Goal: Find specific page/section: Find specific page/section

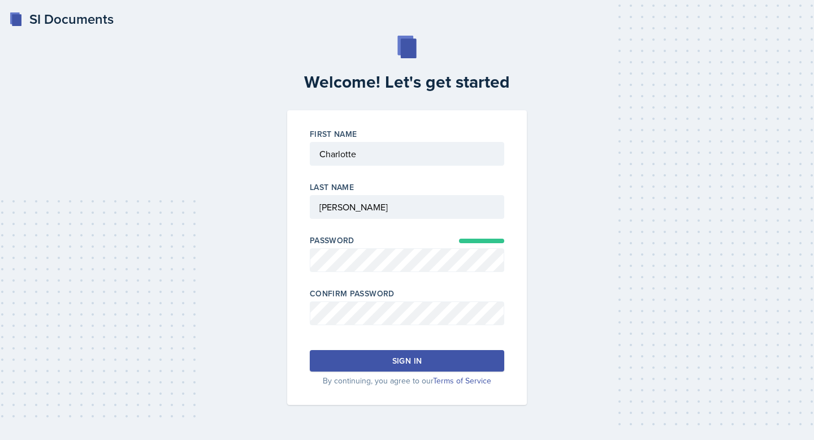
click at [550, 282] on div "Welcome! Let's get started First Name Last Name Password Confirm Password Sign …" at bounding box center [407, 220] width 778 height 369
click at [446, 362] on button "Sign in" at bounding box center [407, 360] width 194 height 21
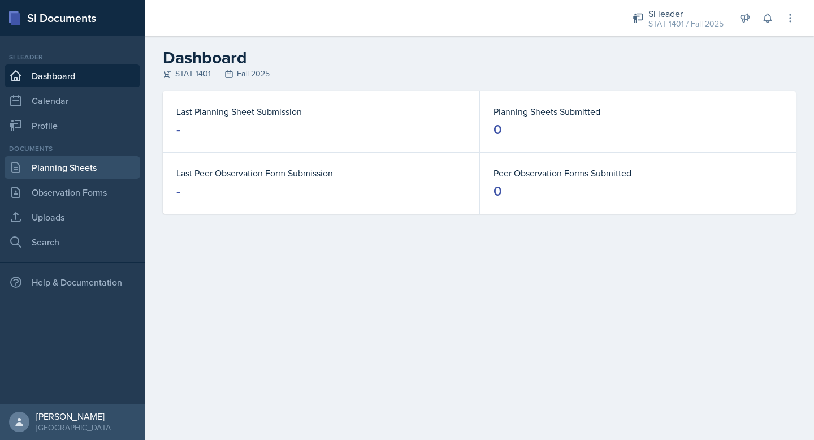
click at [58, 164] on link "Planning Sheets" at bounding box center [73, 167] width 136 height 23
